Goal: Task Accomplishment & Management: Complete application form

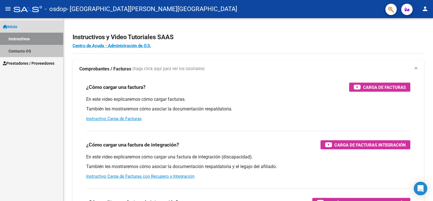
click at [22, 52] on link "Contacto OS" at bounding box center [31, 51] width 63 height 12
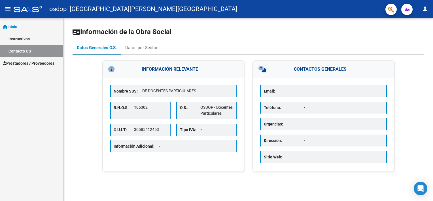
click at [23, 65] on span "Prestadores / Proveedores" at bounding box center [29, 63] width 52 height 6
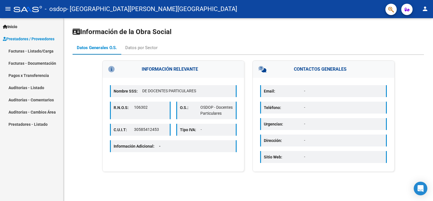
click at [28, 52] on link "Facturas - Listado/Carga" at bounding box center [31, 51] width 63 height 12
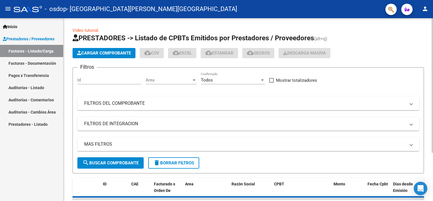
click at [102, 54] on span "Cargar Comprobante" at bounding box center [104, 52] width 54 height 5
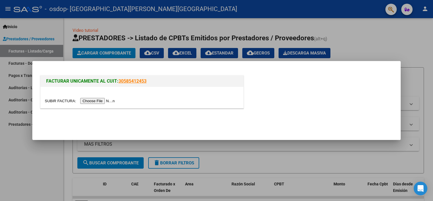
click at [96, 100] on input "file" at bounding box center [81, 101] width 72 height 6
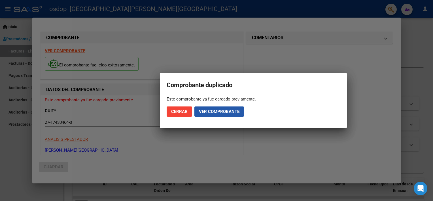
click at [206, 111] on span "Ver comprobante" at bounding box center [219, 111] width 40 height 5
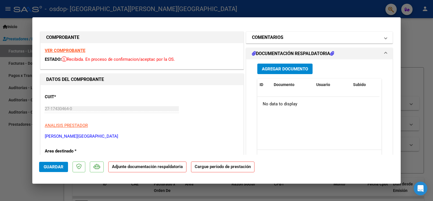
click at [271, 40] on h1 "COMENTARIOS" at bounding box center [267, 37] width 31 height 7
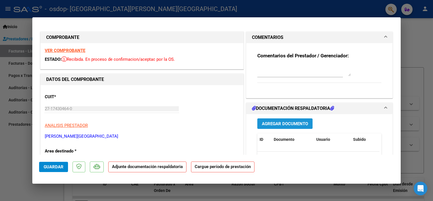
click at [279, 121] on span "Agregar Documento" at bounding box center [285, 123] width 46 height 5
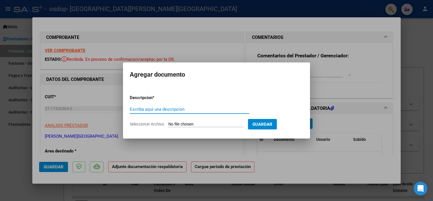
click at [149, 111] on input "Escriba aquí una descripcion" at bounding box center [190, 108] width 120 height 5
type input "asistencia"
click at [173, 123] on input "Seleccionar Archivo" at bounding box center [205, 123] width 75 height 5
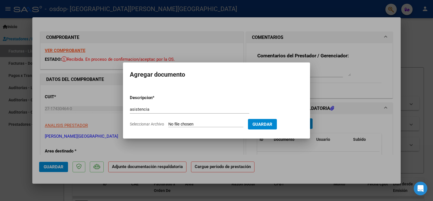
type input "C:\fakepath\COFRE - AGO.pdf"
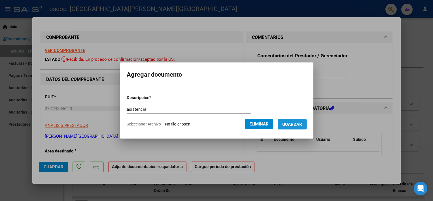
click at [290, 125] on span "Guardar" at bounding box center [292, 123] width 20 height 5
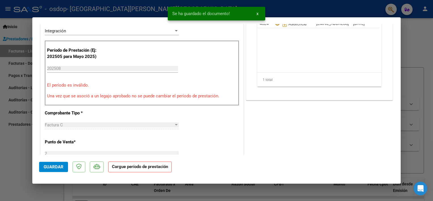
scroll to position [142, 0]
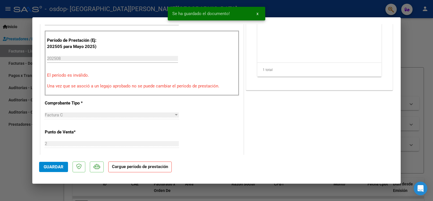
click at [82, 78] on div "Período de Prestación (Ej: 202505 para [DATE]) 202508 Ingrese el Período de Pre…" at bounding box center [142, 63] width 194 height 65
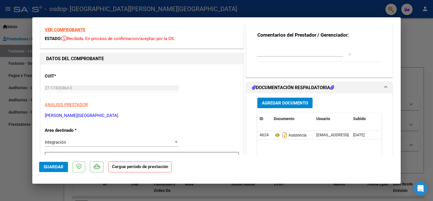
scroll to position [0, 0]
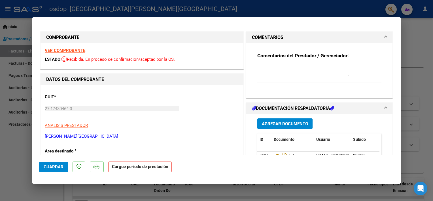
click at [273, 56] on strong "Comentarios del Prestador / Gerenciador:" at bounding box center [302, 56] width 91 height 6
click at [272, 73] on textarea at bounding box center [303, 70] width 93 height 11
click at [347, 75] on textarea at bounding box center [303, 70] width 93 height 11
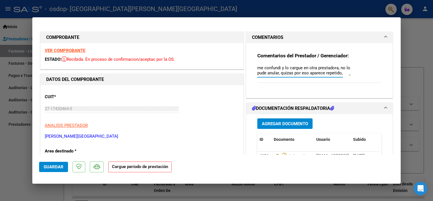
scroll to position [5, 0]
type textarea "me confundi y lo cargue en otra prestadora, no lo pude anular, quizas por eso a…"
click at [147, 170] on strong "Cargue período de prestación" at bounding box center [139, 166] width 63 height 11
click at [144, 165] on strong "Cargue período de prestación" at bounding box center [139, 166] width 63 height 11
click at [58, 168] on span "Guardar" at bounding box center [54, 166] width 20 height 5
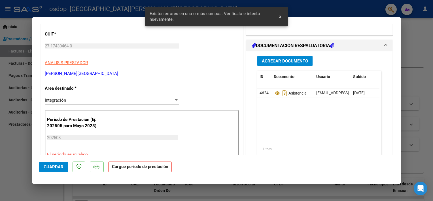
scroll to position [104, 0]
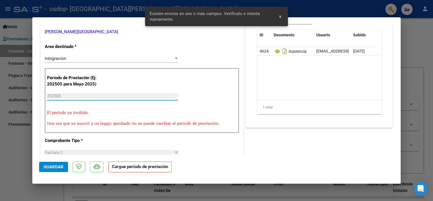
click at [58, 97] on input "202508" at bounding box center [112, 95] width 131 height 5
click at [62, 95] on input "202508" at bounding box center [112, 95] width 131 height 5
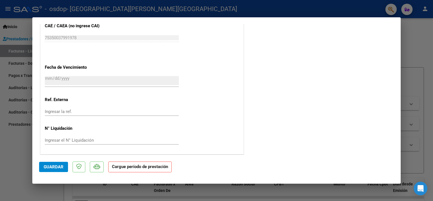
scroll to position [366, 0]
click at [148, 168] on strong "Cargue período de prestación" at bounding box center [139, 166] width 63 height 11
click at [97, 167] on icon at bounding box center [96, 166] width 7 height 6
click at [49, 167] on span "Guardar" at bounding box center [54, 166] width 20 height 5
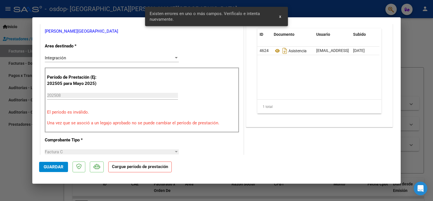
scroll to position [104, 0]
click at [406, 119] on div at bounding box center [216, 100] width 433 height 201
type input "$ 0,00"
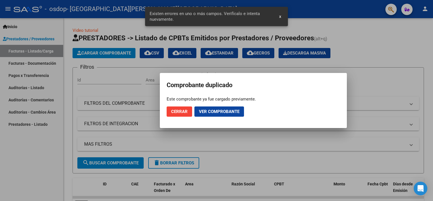
click at [178, 115] on button "Cerrar" at bounding box center [179, 111] width 25 height 10
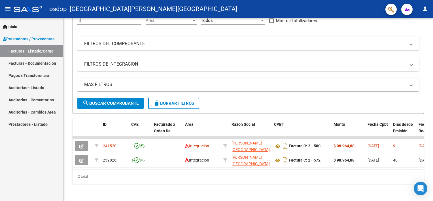
scroll to position [64, 0]
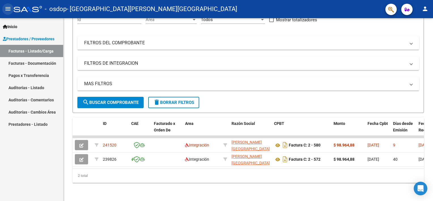
click at [7, 9] on mat-icon "menu" at bounding box center [8, 8] width 7 height 7
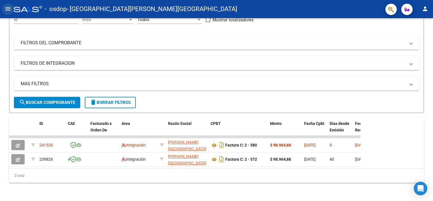
click at [7, 9] on mat-icon "menu" at bounding box center [8, 8] width 7 height 7
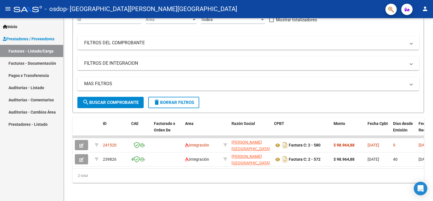
click at [431, 8] on mat-toolbar "menu - osdop - [GEOGRAPHIC_DATA][PERSON_NAME][GEOGRAPHIC_DATA] person" at bounding box center [216, 9] width 433 height 18
click at [422, 10] on mat-icon "person" at bounding box center [424, 8] width 7 height 7
click at [408, 35] on button "exit_to_app Salir" at bounding box center [413, 38] width 35 height 14
